Goal: Transaction & Acquisition: Subscribe to service/newsletter

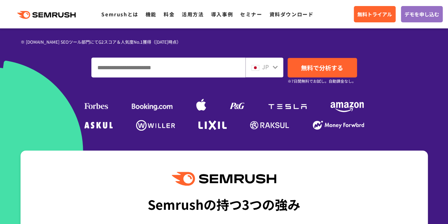
scroll to position [142, 0]
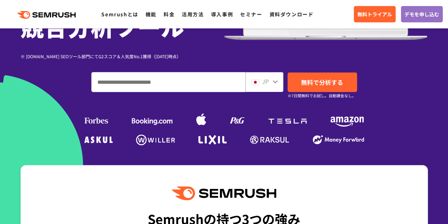
click at [145, 80] on input "ドメイン、キーワードまたはURLを入力してください" at bounding box center [168, 81] width 153 height 19
type input "*"
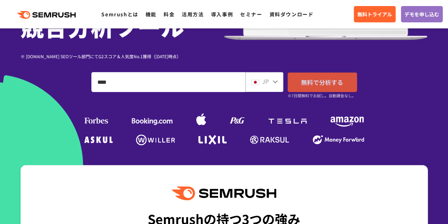
type input "****"
click at [336, 78] on span "無料で分析する" at bounding box center [322, 82] width 42 height 9
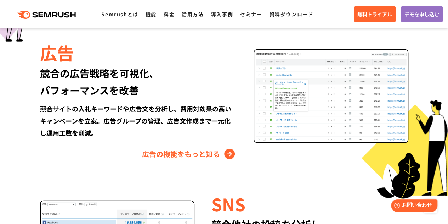
scroll to position [815, 0]
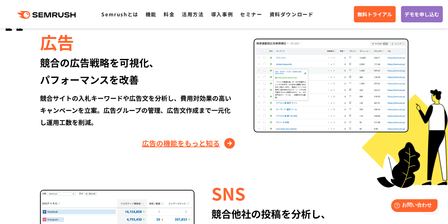
click at [183, 144] on link "広告の機能をもっと知る" at bounding box center [189, 142] width 95 height 11
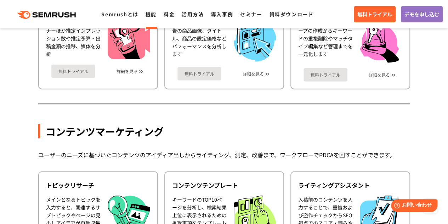
scroll to position [914, 0]
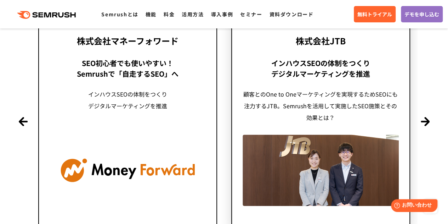
scroll to position [1772, 0]
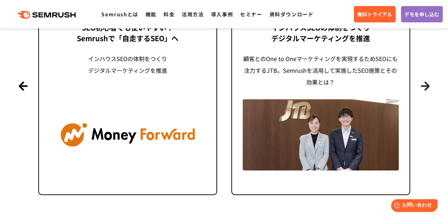
click at [430, 85] on button "Next" at bounding box center [425, 85] width 9 height 9
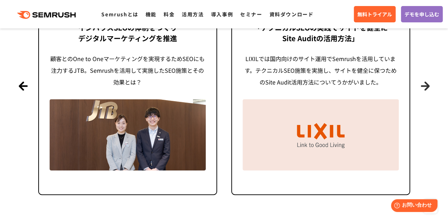
click at [430, 85] on button "Next" at bounding box center [425, 85] width 9 height 9
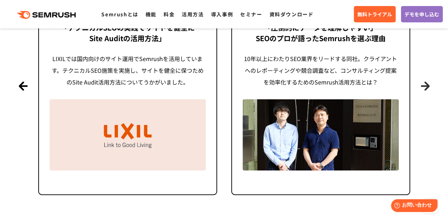
click at [430, 85] on button "Next" at bounding box center [425, 85] width 9 height 9
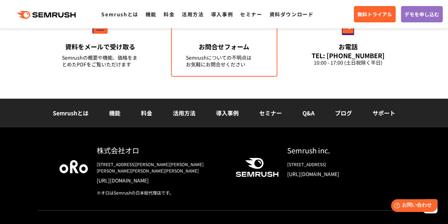
scroll to position [2562, 0]
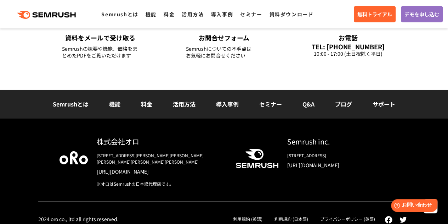
click at [122, 105] on li "機能" at bounding box center [115, 104] width 32 height 9
click at [119, 104] on link "機能" at bounding box center [114, 104] width 11 height 9
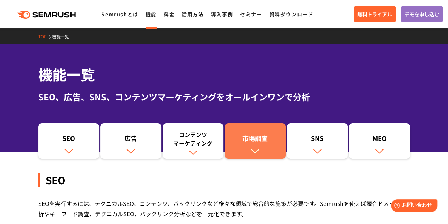
click at [243, 149] on link "市場調査" at bounding box center [255, 140] width 61 height 35
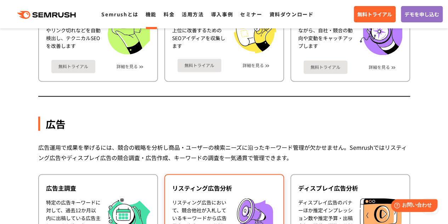
scroll to position [532, 0]
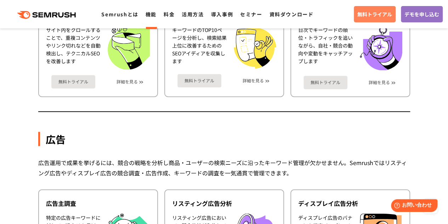
click at [375, 15] on span "無料トライアル" at bounding box center [375, 14] width 35 height 8
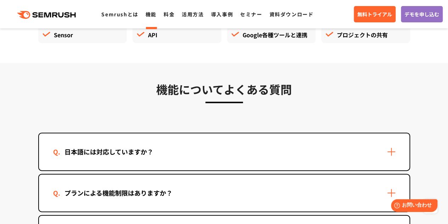
scroll to position [2055, 0]
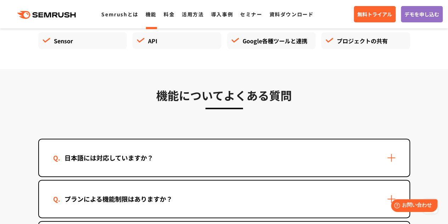
click at [298, 158] on div "日本語には対応していますか？" at bounding box center [224, 157] width 371 height 37
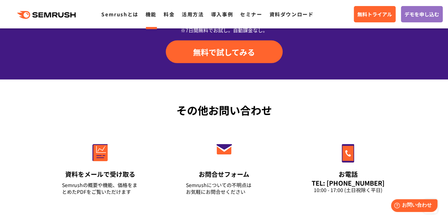
scroll to position [2546, 0]
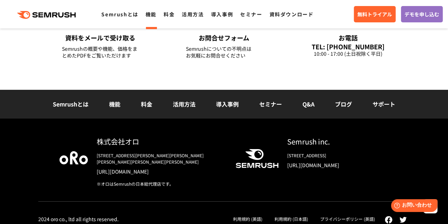
click at [230, 105] on link "導入事例" at bounding box center [227, 104] width 23 height 9
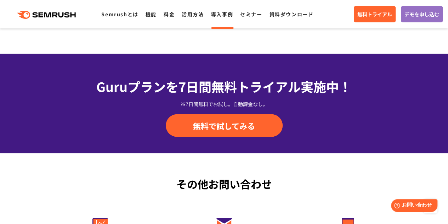
scroll to position [788, 0]
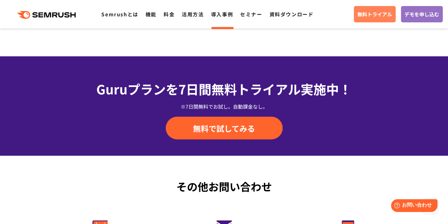
click at [358, 20] on link "無料トライアル" at bounding box center [375, 14] width 42 height 16
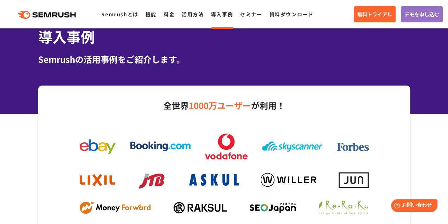
scroll to position [0, 0]
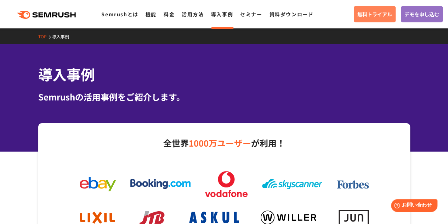
click at [379, 12] on span "無料トライアル" at bounding box center [375, 14] width 35 height 8
click at [30, 13] on icon ".cls {fill: #FF642D;}" at bounding box center [47, 15] width 80 height 8
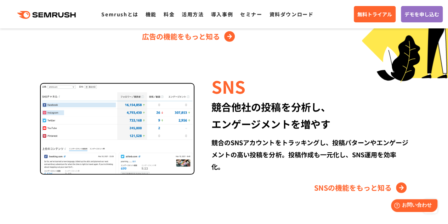
scroll to position [921, 0]
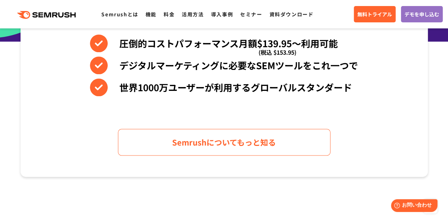
scroll to position [248, 0]
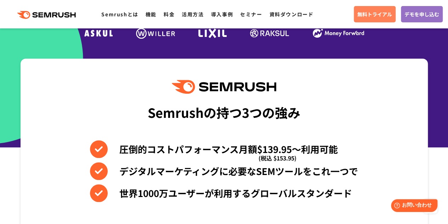
click at [364, 11] on span "無料トライアル" at bounding box center [375, 14] width 35 height 8
